Goal: Task Accomplishment & Management: Complete application form

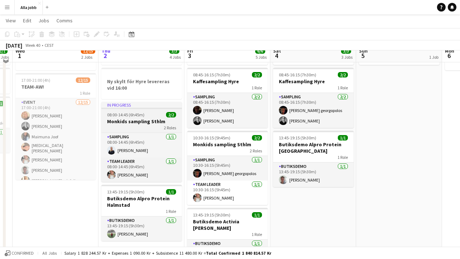
scroll to position [53, 0]
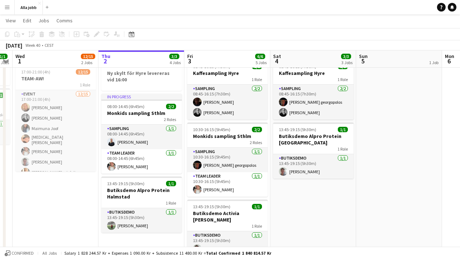
click at [9, 10] on button "Menu" at bounding box center [7, 7] width 14 height 14
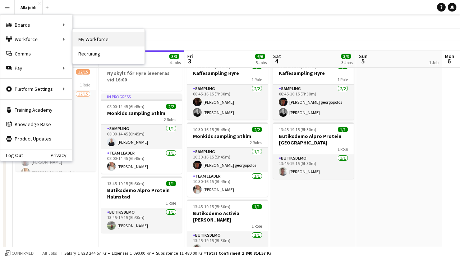
click at [93, 42] on link "My Workforce" at bounding box center [109, 39] width 72 height 14
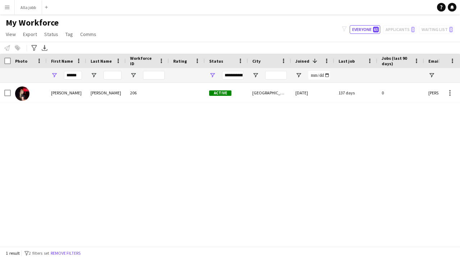
click at [59, 105] on div "[PERSON_NAME] 206 Active [GEOGRAPHIC_DATA] [DATE] 137 days 0 [PERSON_NAME][EMAI…" at bounding box center [219, 164] width 439 height 163
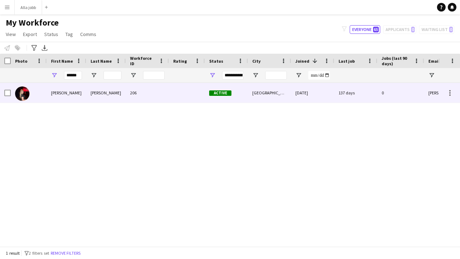
click at [60, 102] on div "[PERSON_NAME]" at bounding box center [67, 93] width 40 height 20
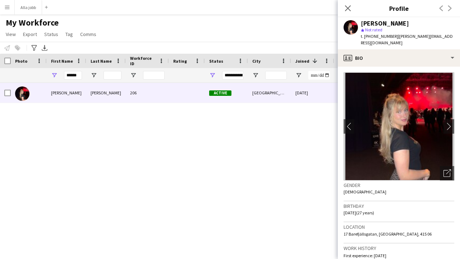
click at [382, 45] on div "t. [PHONE_NUMBER] | [PERSON_NAME][EMAIL_ADDRESS][DOMAIN_NAME]" at bounding box center [407, 39] width 93 height 13
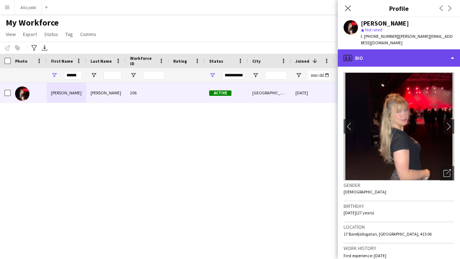
click at [380, 53] on div "profile Bio" at bounding box center [399, 57] width 122 height 17
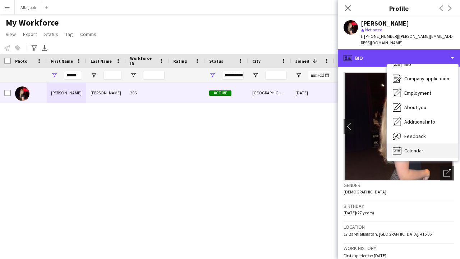
scroll to position [10, 0]
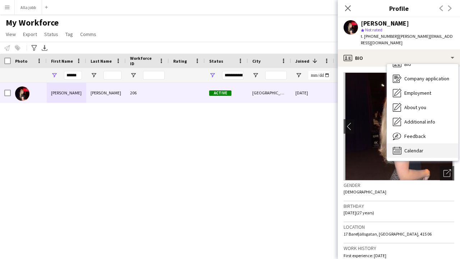
click at [417, 152] on span "Calendar" at bounding box center [414, 150] width 19 height 6
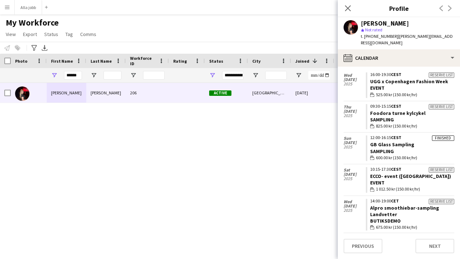
scroll to position [52, 0]
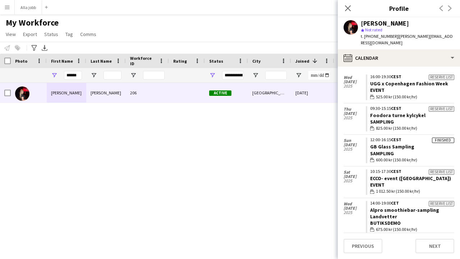
click at [1, 8] on button "Menu" at bounding box center [7, 7] width 14 height 14
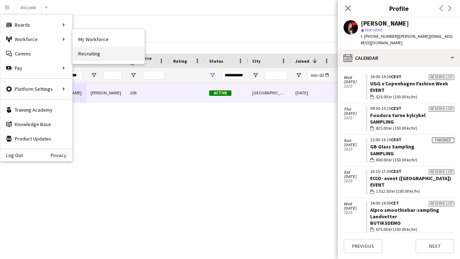
click at [100, 54] on link "Recruiting" at bounding box center [109, 53] width 72 height 14
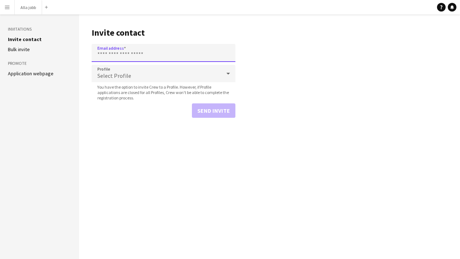
click at [126, 58] on input "Email address" at bounding box center [164, 53] width 144 height 18
paste input "**********"
type input "**********"
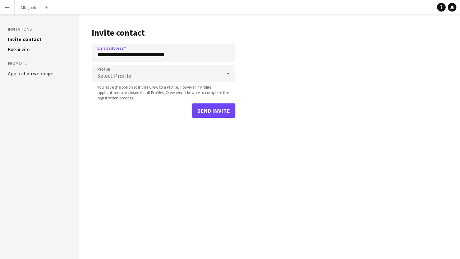
click at [126, 75] on span "Select Profile" at bounding box center [114, 75] width 34 height 7
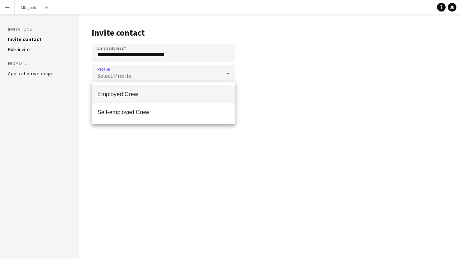
click at [126, 93] on span "Employed Crew" at bounding box center [163, 94] width 132 height 7
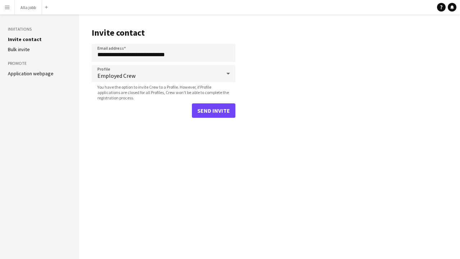
click at [208, 111] on button "Send invite" at bounding box center [214, 110] width 44 height 14
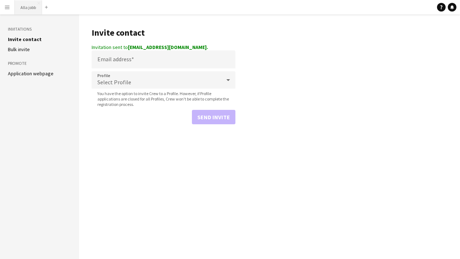
click at [31, 7] on button "Alla jobb Close" at bounding box center [28, 7] width 27 height 14
